Goal: Communication & Community: Ask a question

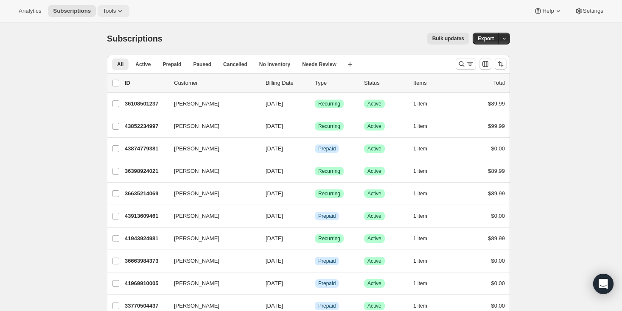
click at [116, 8] on span "Tools" at bounding box center [109, 11] width 13 height 7
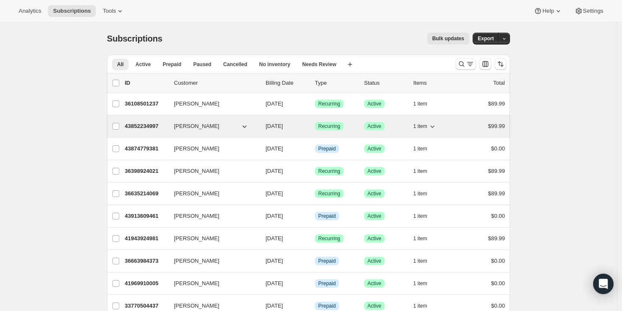
click at [162, 126] on p "43852234997" at bounding box center [146, 126] width 42 height 8
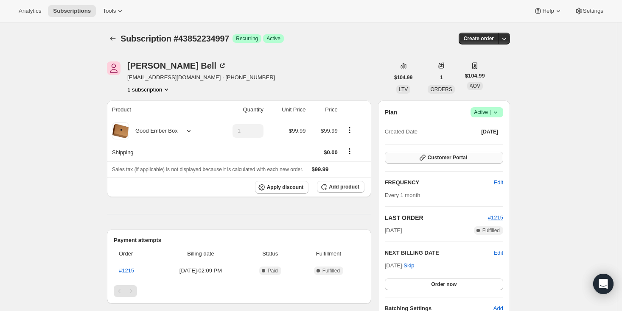
click at [458, 160] on span "Customer Portal" at bounding box center [447, 157] width 39 height 7
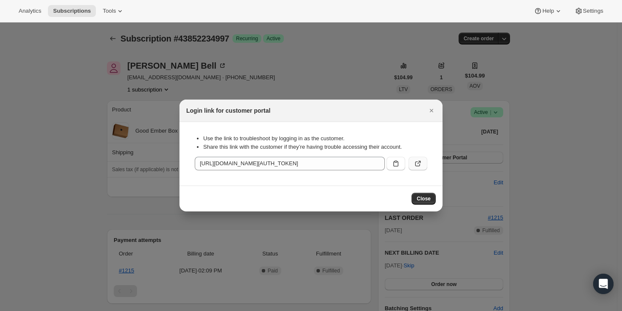
click at [418, 167] on icon ":rc1:" at bounding box center [418, 164] width 8 height 8
click at [436, 109] on button "Close" at bounding box center [432, 111] width 12 height 12
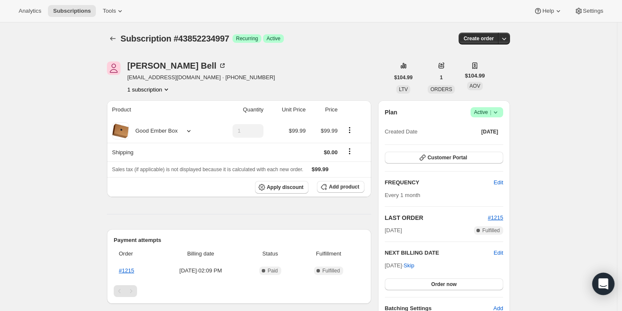
click at [598, 285] on icon "Open Intercom Messenger" at bounding box center [603, 284] width 11 height 11
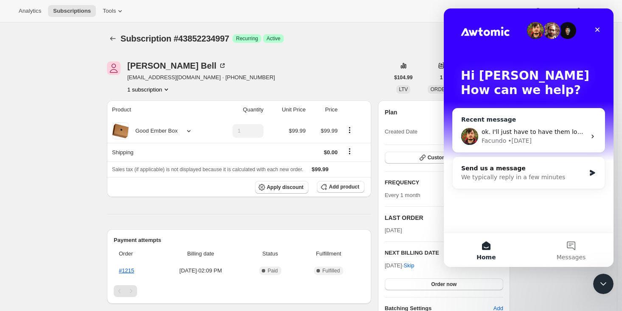
click at [509, 135] on span "ok. I'll just have to have them log in again." at bounding box center [545, 132] width 127 height 7
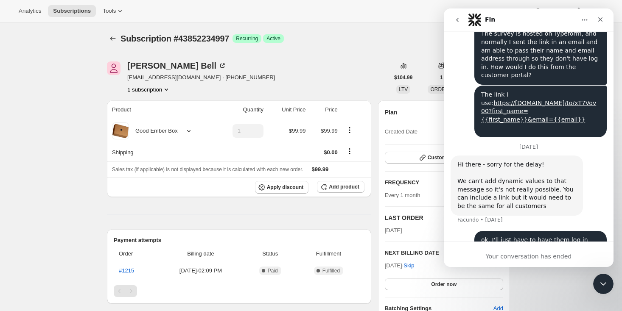
scroll to position [650, 0]
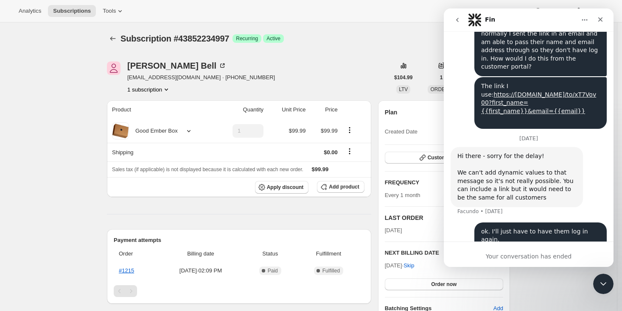
click at [458, 21] on icon "go back" at bounding box center [457, 20] width 3 height 4
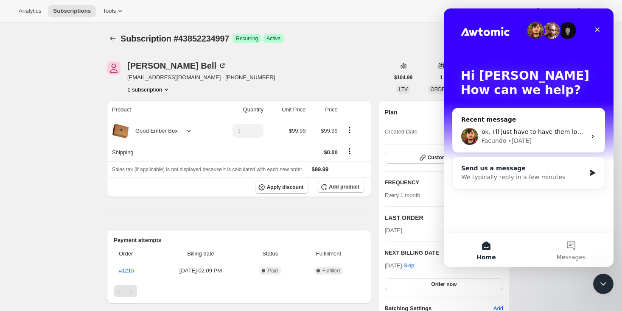
click at [535, 179] on div "We typically reply in a few minutes" at bounding box center [523, 177] width 124 height 9
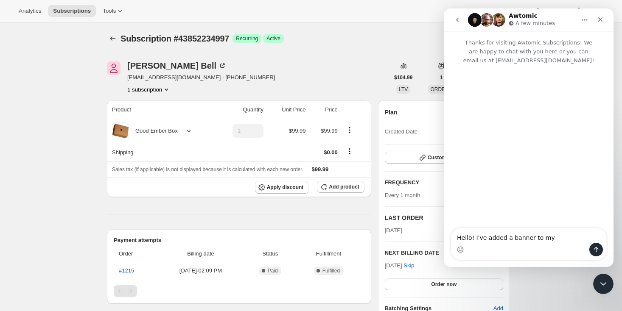
type textarea "Hello! I've added a banner to my"
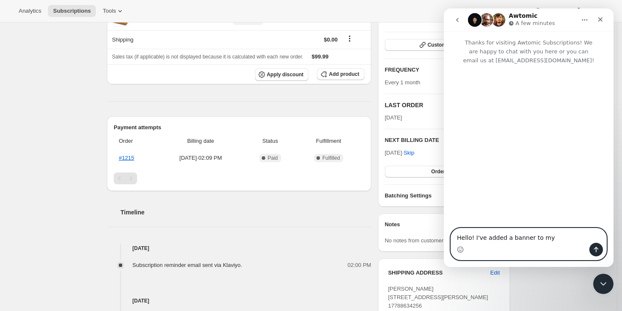
scroll to position [114, 0]
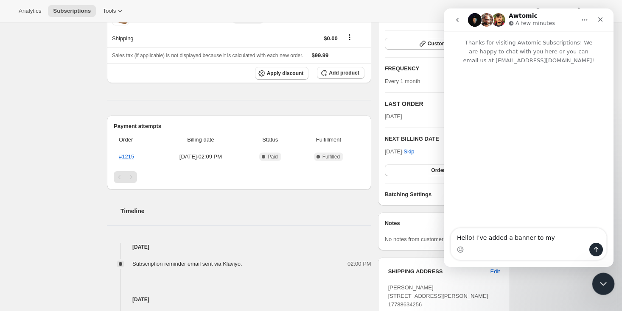
click at [600, 283] on icon "Close Intercom Messenger" at bounding box center [602, 283] width 10 height 10
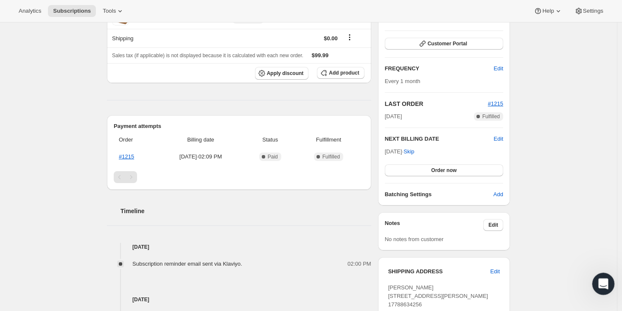
scroll to position [0, 0]
click at [601, 285] on icon "Open Intercom Messenger" at bounding box center [602, 283] width 14 height 14
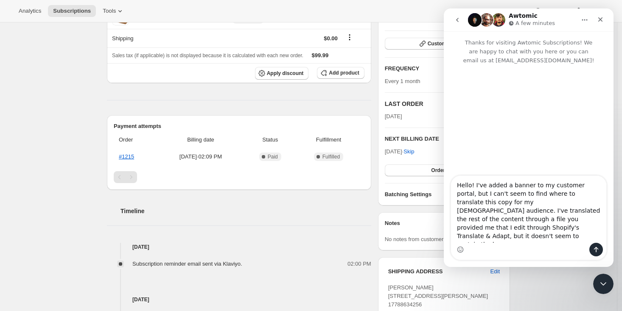
click at [514, 213] on textarea "Hello! I've added a banner to my customer portal, but I can't seem to find wher…" at bounding box center [528, 209] width 155 height 67
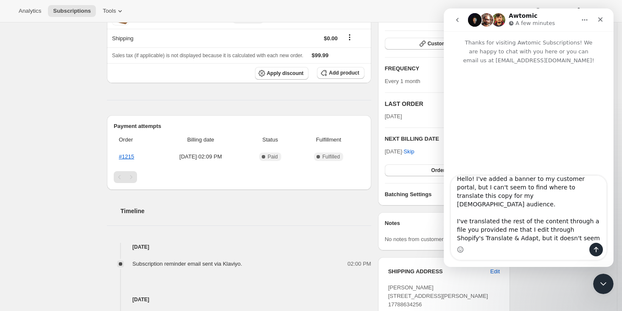
scroll to position [7, 0]
type textarea "Hello! I've added a banner to my customer portal, but I can't seem to find wher…"
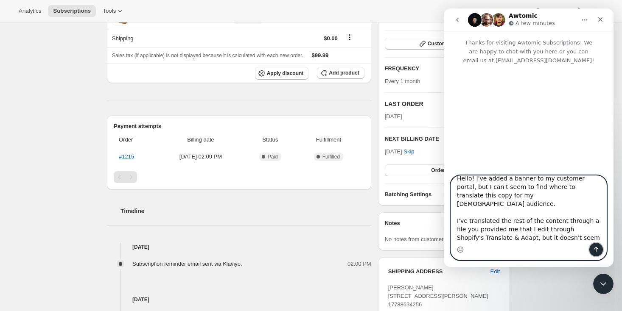
click at [595, 251] on icon "Send a message…" at bounding box center [596, 250] width 7 height 7
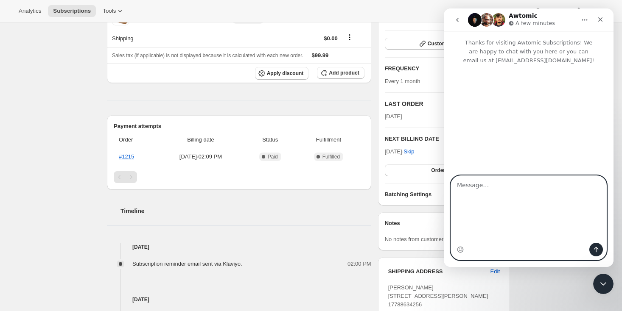
scroll to position [0, 0]
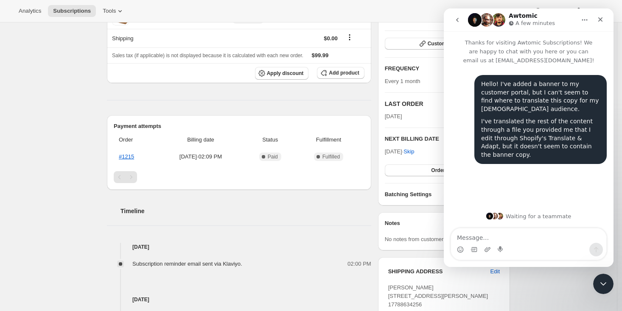
click at [471, 188] on div "Hello! I've added a banner to my customer portal, but I can't seem to find wher…" at bounding box center [529, 135] width 170 height 141
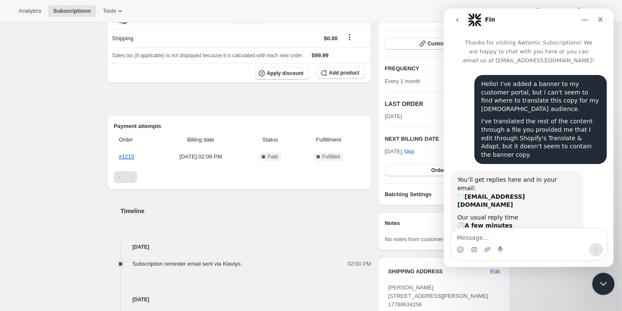
click at [602, 278] on icon "Close Intercom Messenger" at bounding box center [602, 283] width 10 height 10
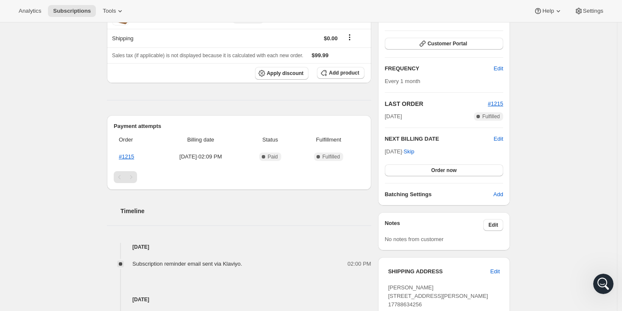
click at [36, 149] on div "Subscription #43852234997. This page is ready Subscription #43852234997 Success…" at bounding box center [308, 195] width 617 height 575
